Goal: Navigation & Orientation: Find specific page/section

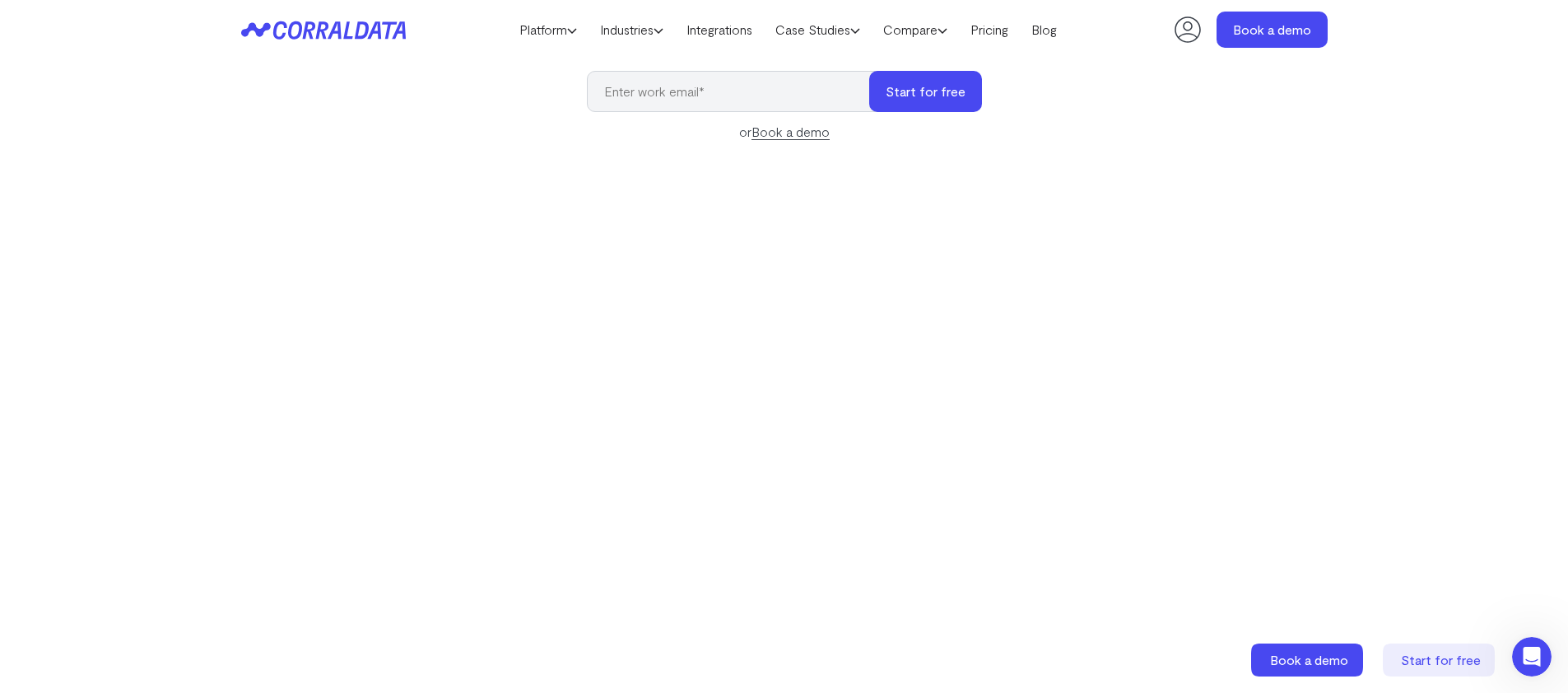
scroll to position [207, 0]
click at [550, 36] on link "Platform" at bounding box center [548, 29] width 81 height 25
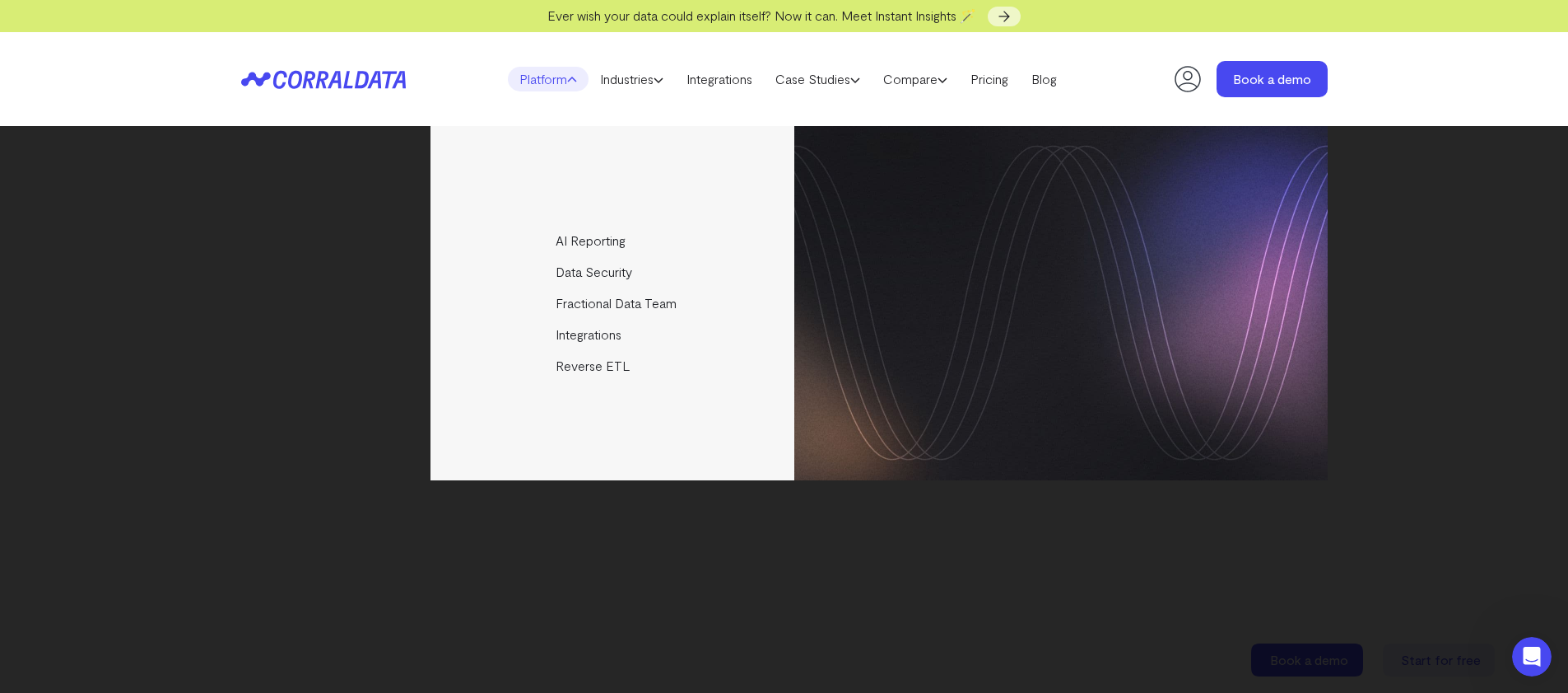
click at [549, 36] on header "Platform AI Reporting Use AI to effortlessly answer any business questions from…" at bounding box center [784, 79] width 1086 height 94
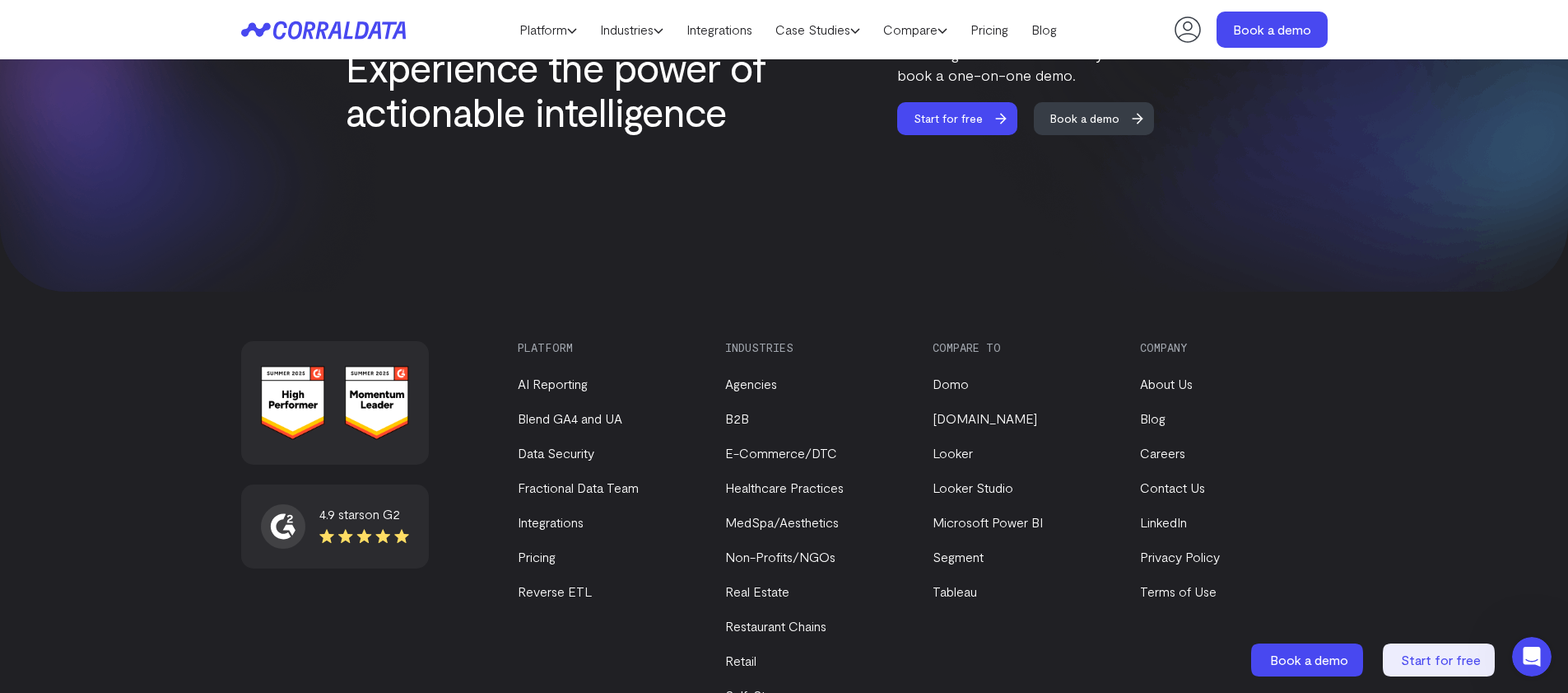
scroll to position [7055, 0]
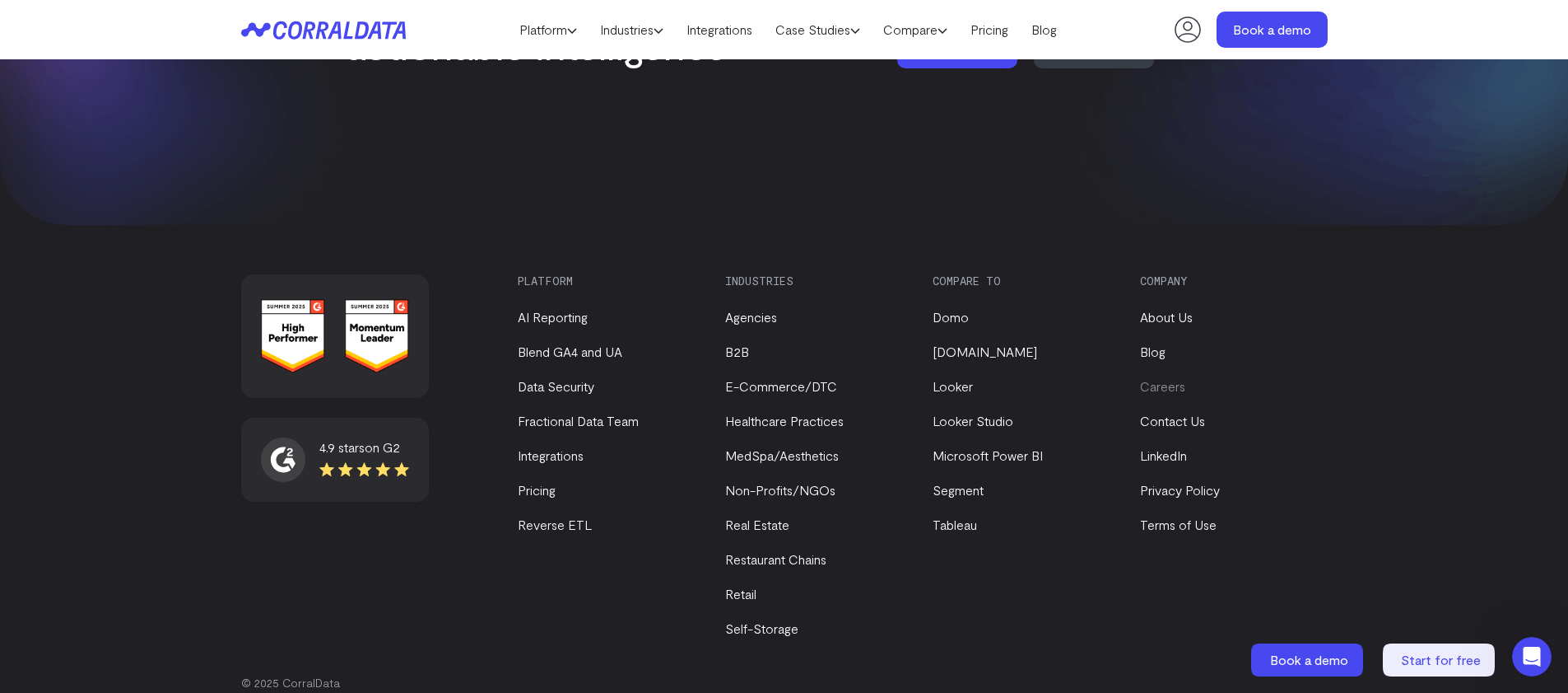
click at [1170, 378] on link "Careers" at bounding box center [1161, 386] width 45 height 16
click at [1119, 573] on div "Platform AI Reporting Blend GA4 and UA Data Security Fractional Data Team Integ…" at bounding box center [922, 456] width 809 height 364
click at [1180, 447] on link "LinkedIn" at bounding box center [1162, 455] width 47 height 16
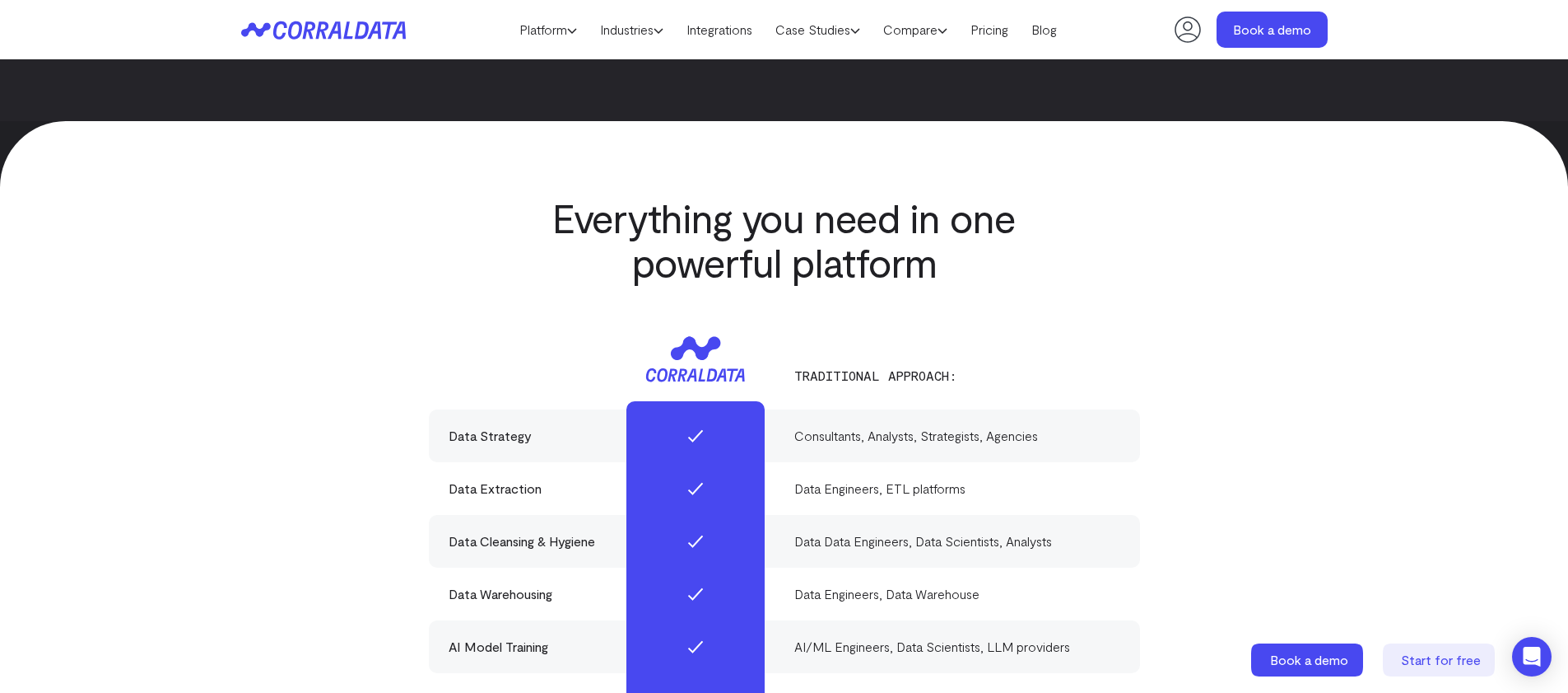
scroll to position [7055, 0]
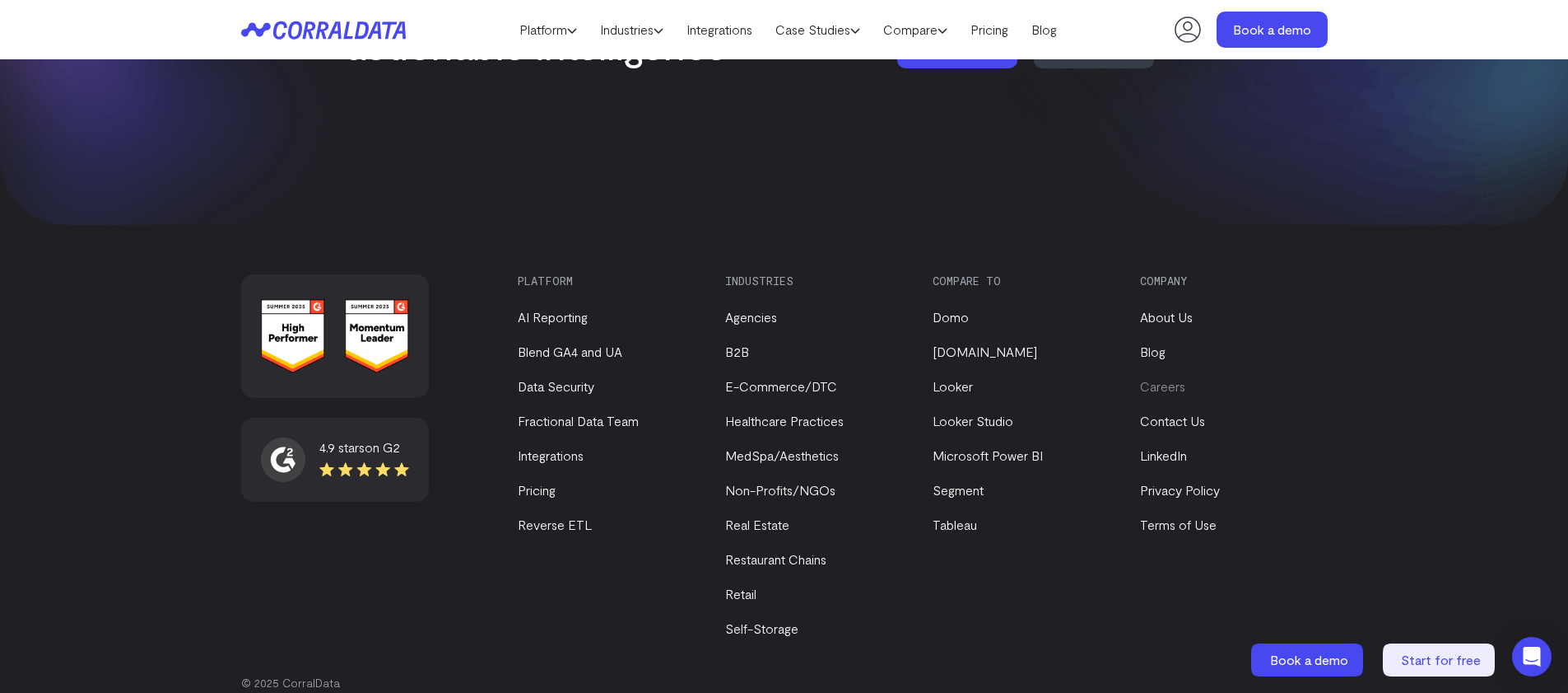
click at [1172, 378] on link "Careers" at bounding box center [1161, 386] width 45 height 16
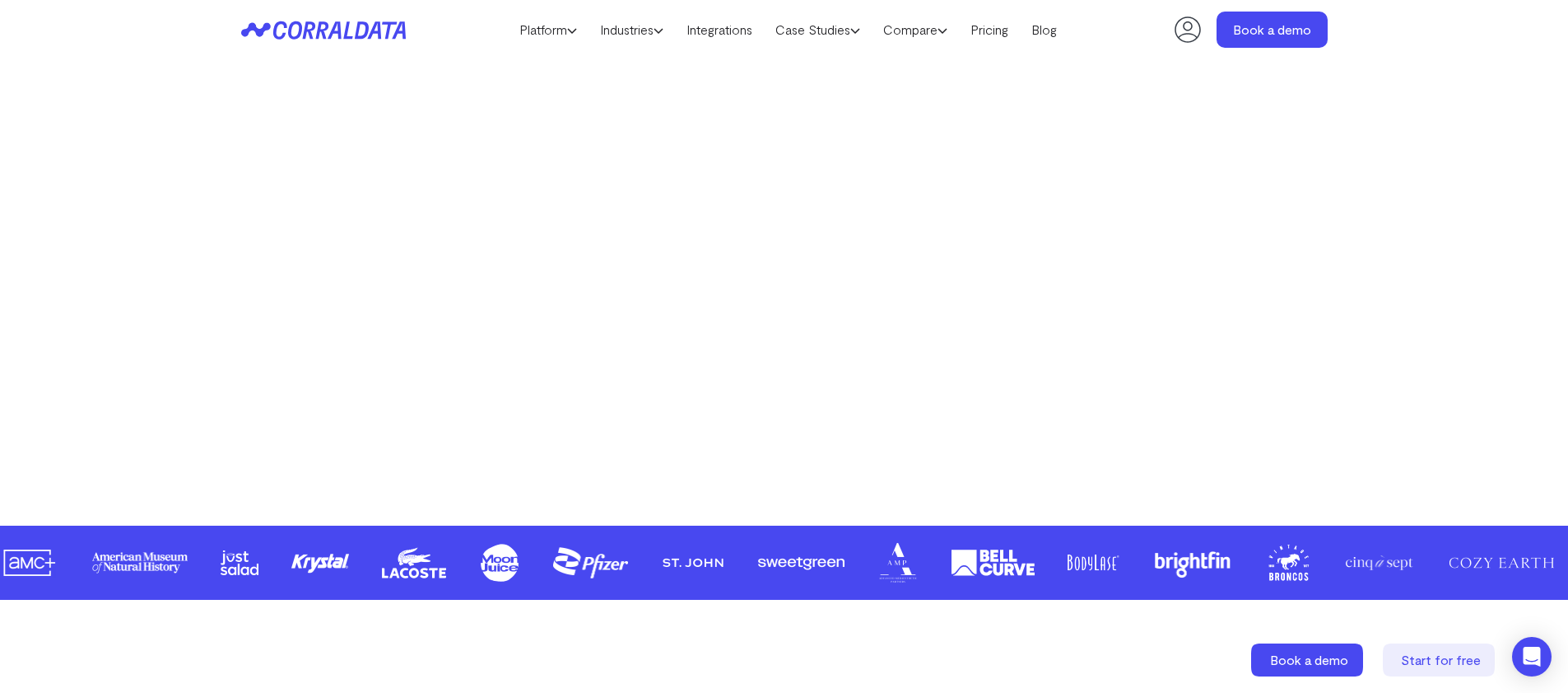
scroll to position [0, 0]
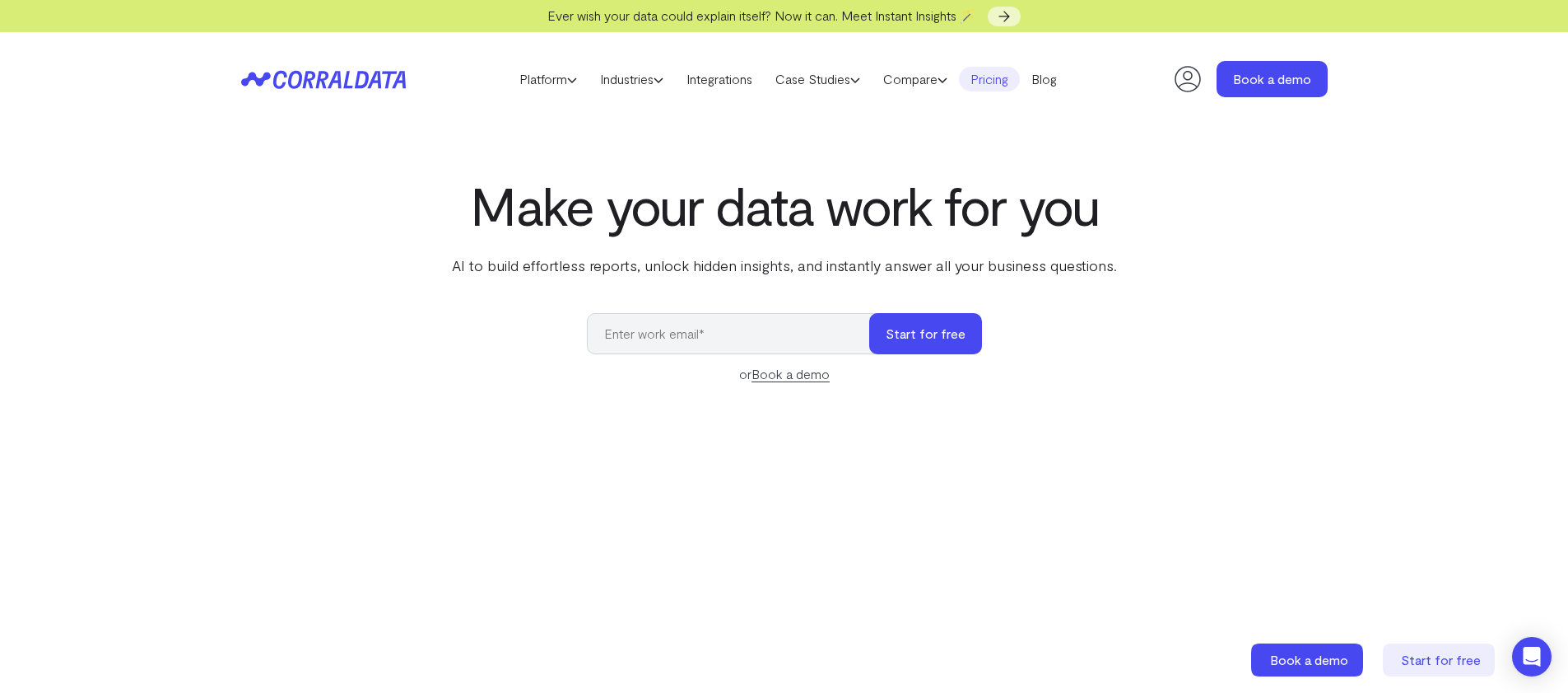
click at [1002, 83] on link "Pricing" at bounding box center [988, 79] width 61 height 25
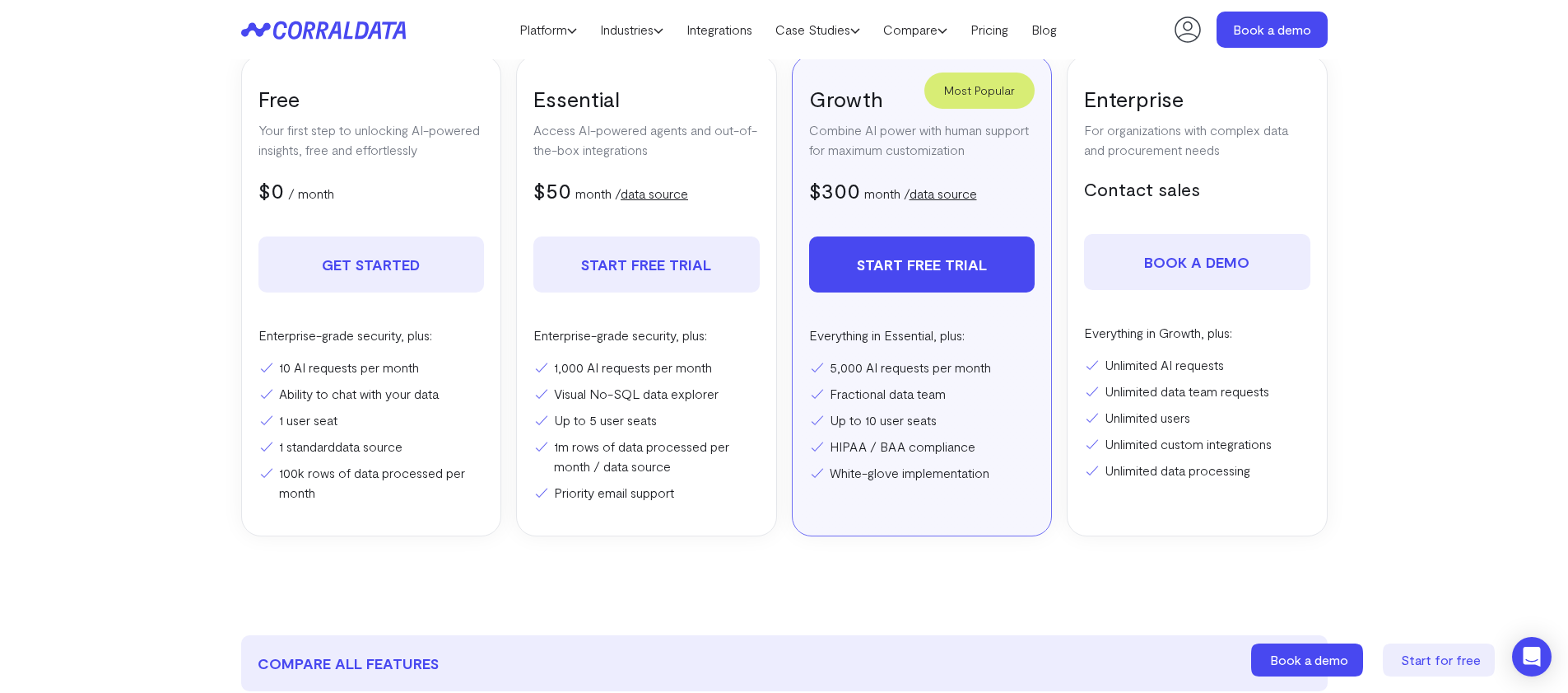
scroll to position [366, 0]
